Goal: Check status: Check status

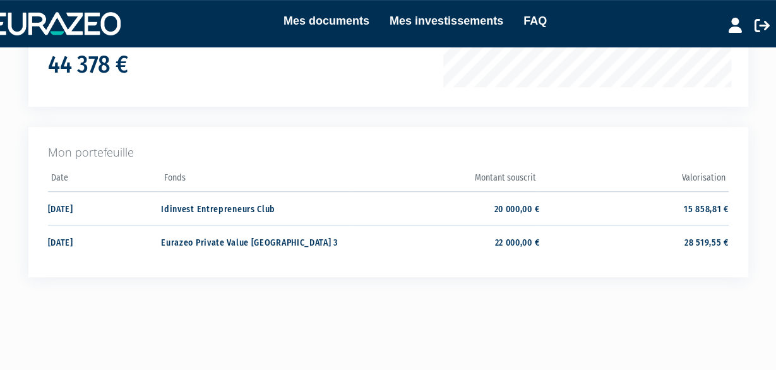
scroll to position [265, 0]
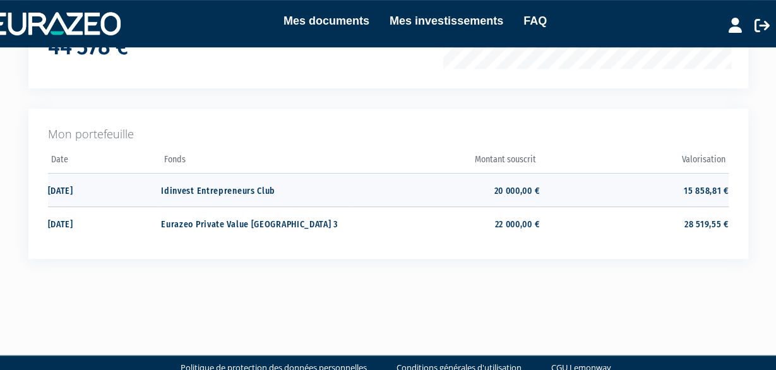
click at [703, 191] on td "15 858,81 €" at bounding box center [633, 189] width 189 height 33
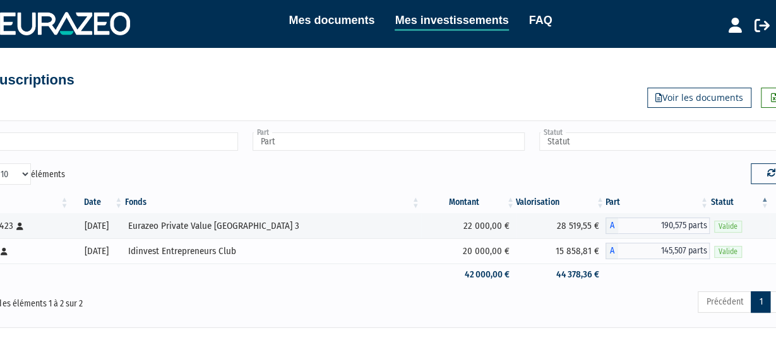
click at [687, 251] on span "145,507 parts" at bounding box center [664, 251] width 92 height 16
click at [723, 251] on span "Valide" at bounding box center [728, 252] width 28 height 12
click at [699, 254] on span "145,507 parts" at bounding box center [664, 251] width 92 height 16
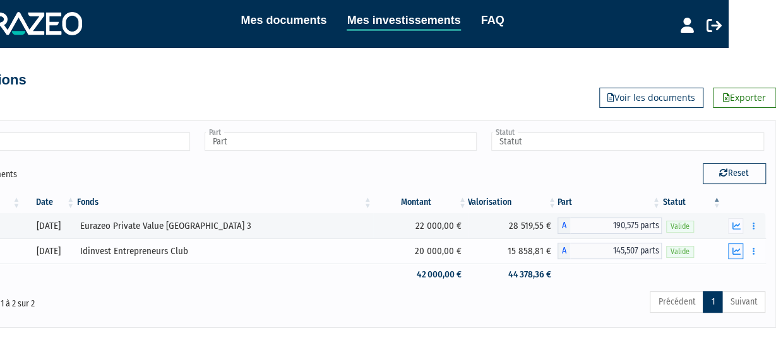
click at [738, 250] on icon "button" at bounding box center [736, 251] width 8 height 8
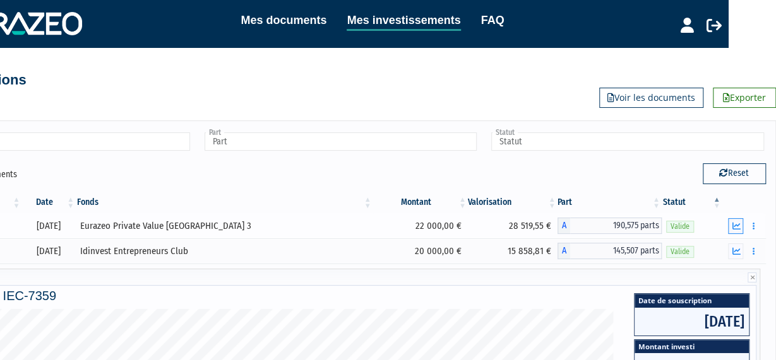
click at [737, 229] on icon "button" at bounding box center [736, 226] width 8 height 8
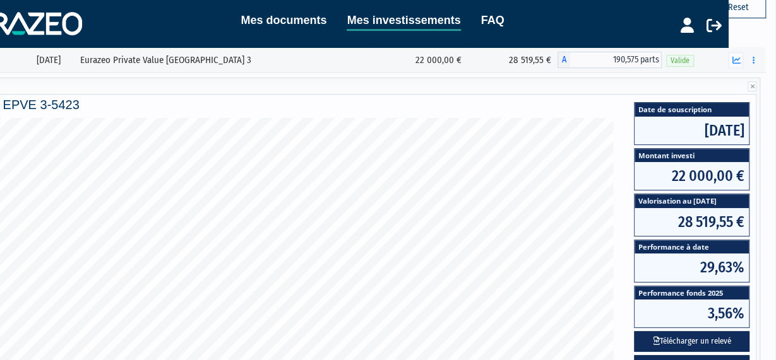
scroll to position [174, 48]
